Goal: Find specific page/section: Find specific page/section

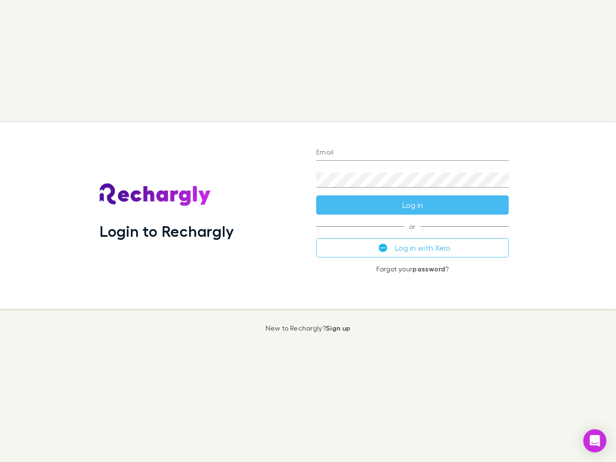
click at [308, 231] on div "Login to Rechargly" at bounding box center [200, 215] width 217 height 187
click at [412, 153] on input "Email" at bounding box center [412, 152] width 192 height 15
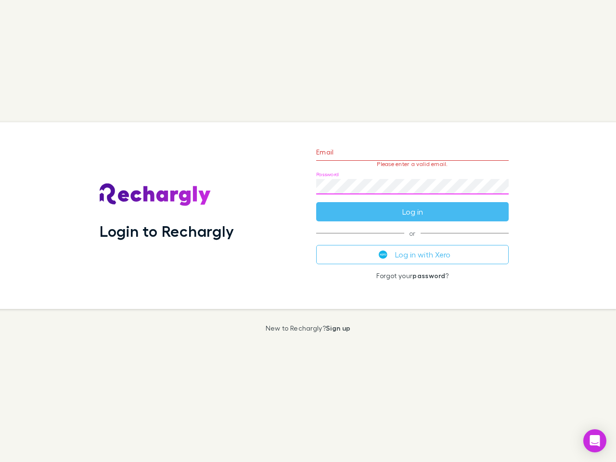
click at [412, 205] on form "Email Please enter a valid email. Password Log in" at bounding box center [412, 180] width 192 height 84
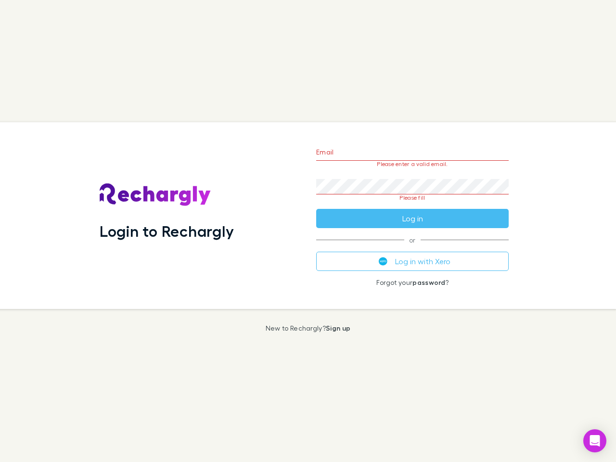
click at [412, 248] on div "Email Please enter a valid email. Password Please fill Log in or Log in with Xe…" at bounding box center [412, 215] width 208 height 187
click at [595, 441] on icon "Open Intercom Messenger" at bounding box center [595, 441] width 10 height 12
